Goal: Browse casually

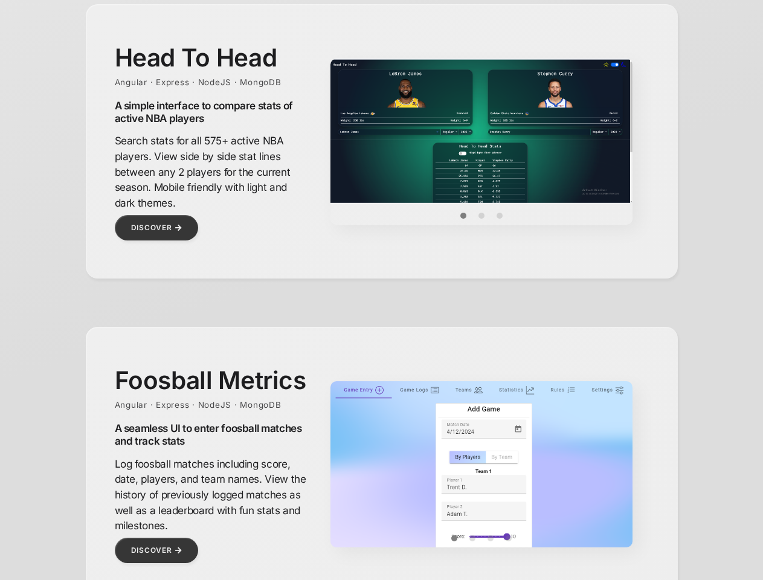
scroll to position [539, 0]
click at [481, 131] on img at bounding box center [481, 131] width 302 height 144
click at [463, 216] on button "Item 0" at bounding box center [463, 216] width 18 height 18
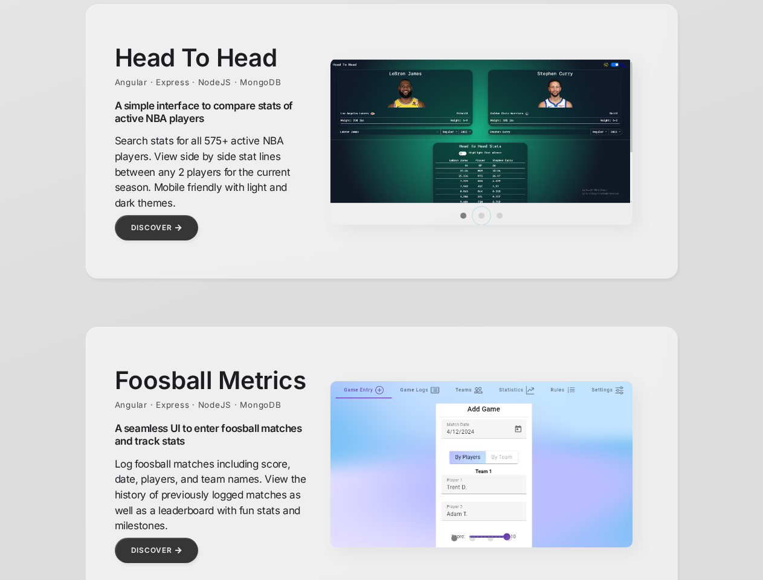
click at [481, 216] on button "Item 1" at bounding box center [481, 216] width 18 height 18
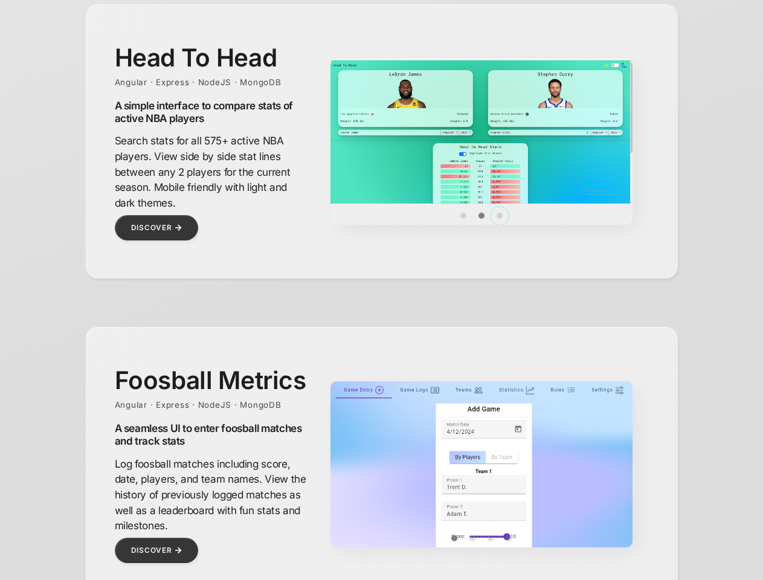
click at [499, 216] on button "Item 2" at bounding box center [499, 216] width 18 height 18
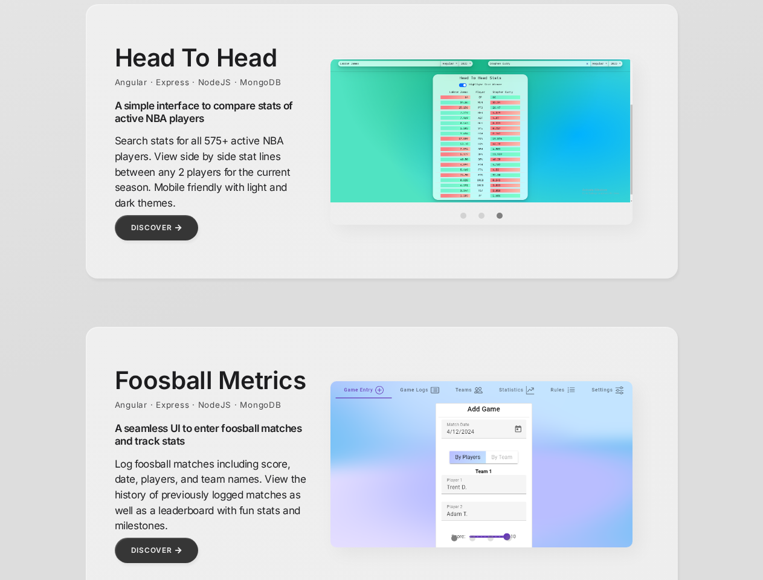
click at [481, 464] on img at bounding box center [481, 528] width 302 height 295
click at [481, 480] on img at bounding box center [481, 528] width 302 height 295
click at [454, 538] on button "Item 0" at bounding box center [454, 538] width 18 height 18
